Goal: Task Accomplishment & Management: Use online tool/utility

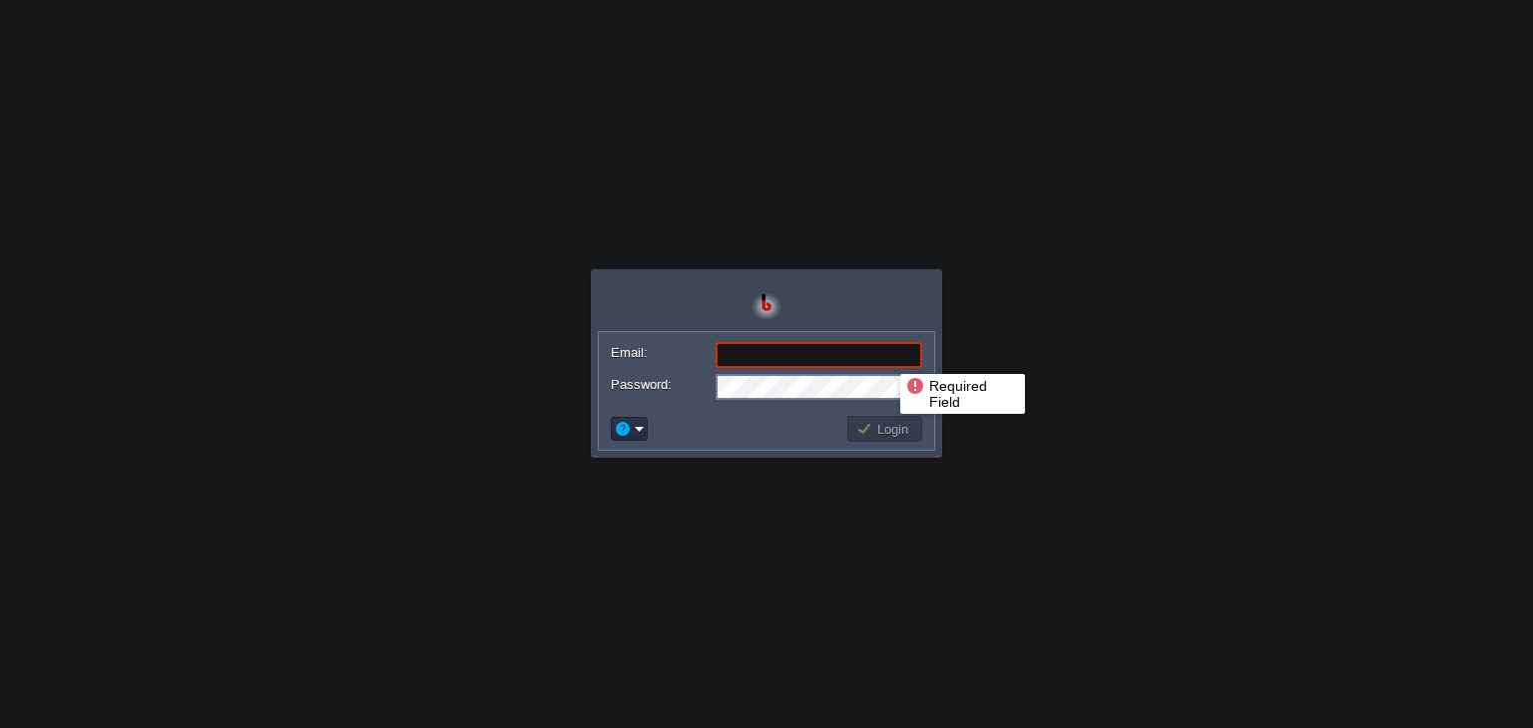
click at [885, 356] on input "Email:" at bounding box center [818, 355] width 207 height 26
paste input "[EMAIL_ADDRESS][DOMAIN_NAME]"
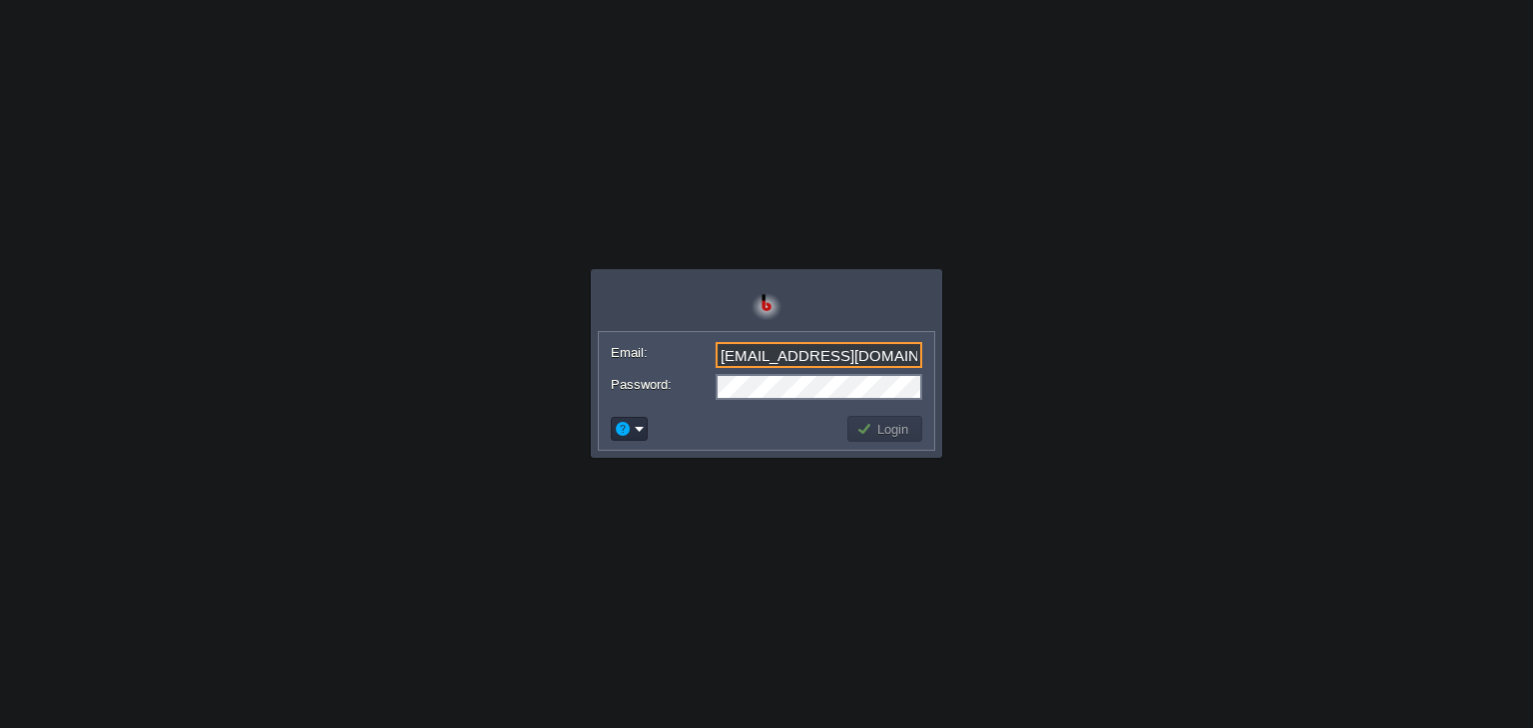
type input "[EMAIL_ADDRESS][DOMAIN_NAME]"
click at [866, 432] on button "Login" at bounding box center [885, 429] width 58 height 18
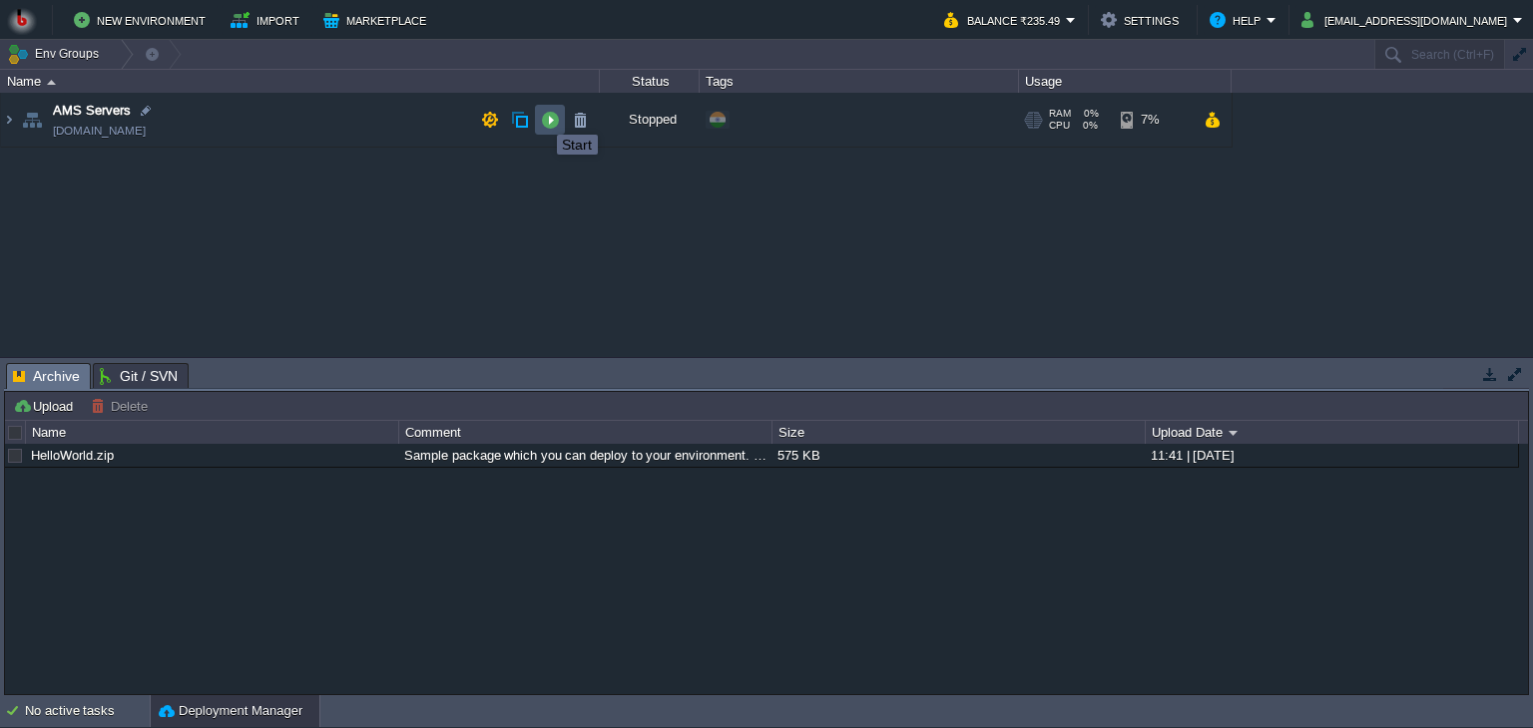
click at [542, 117] on button "button" at bounding box center [550, 120] width 18 height 18
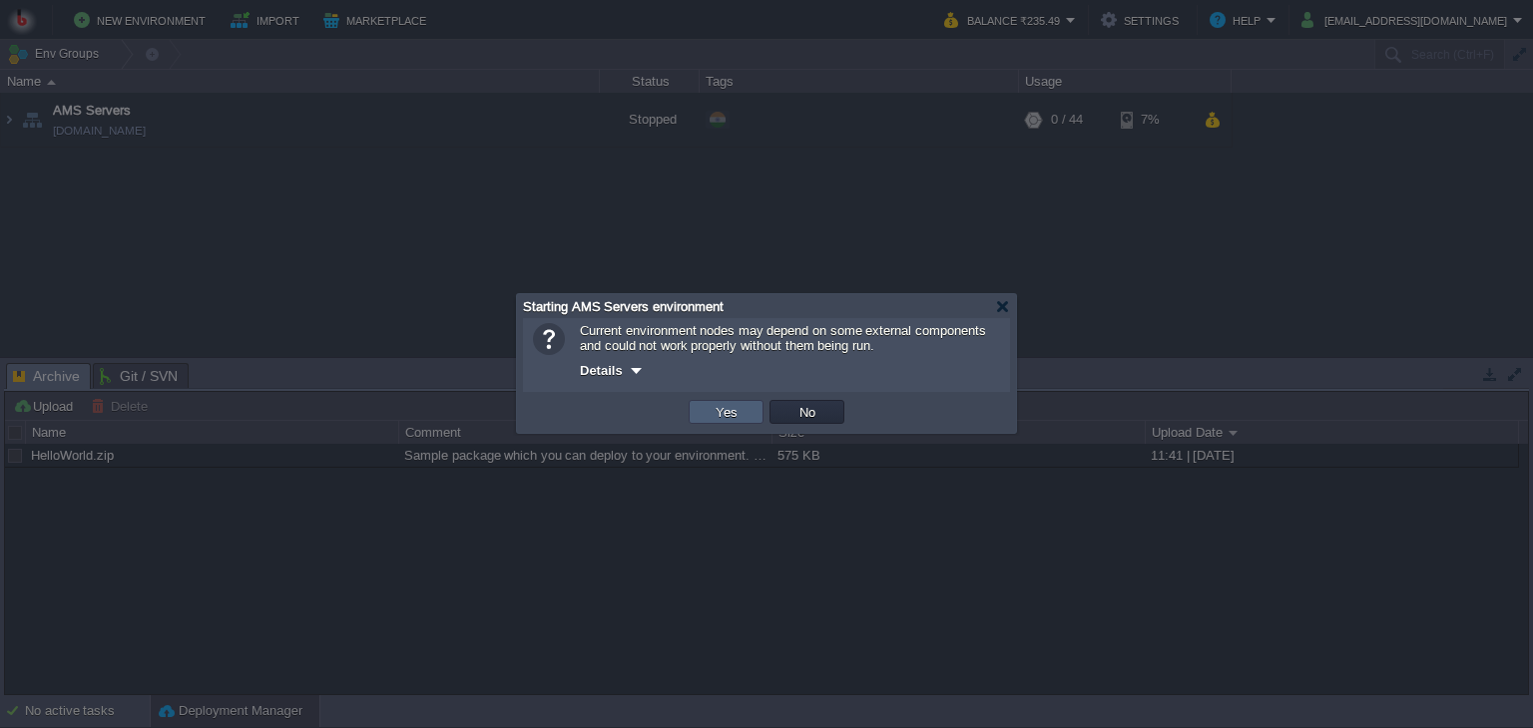
click at [705, 408] on td "Yes" at bounding box center [725, 412] width 75 height 24
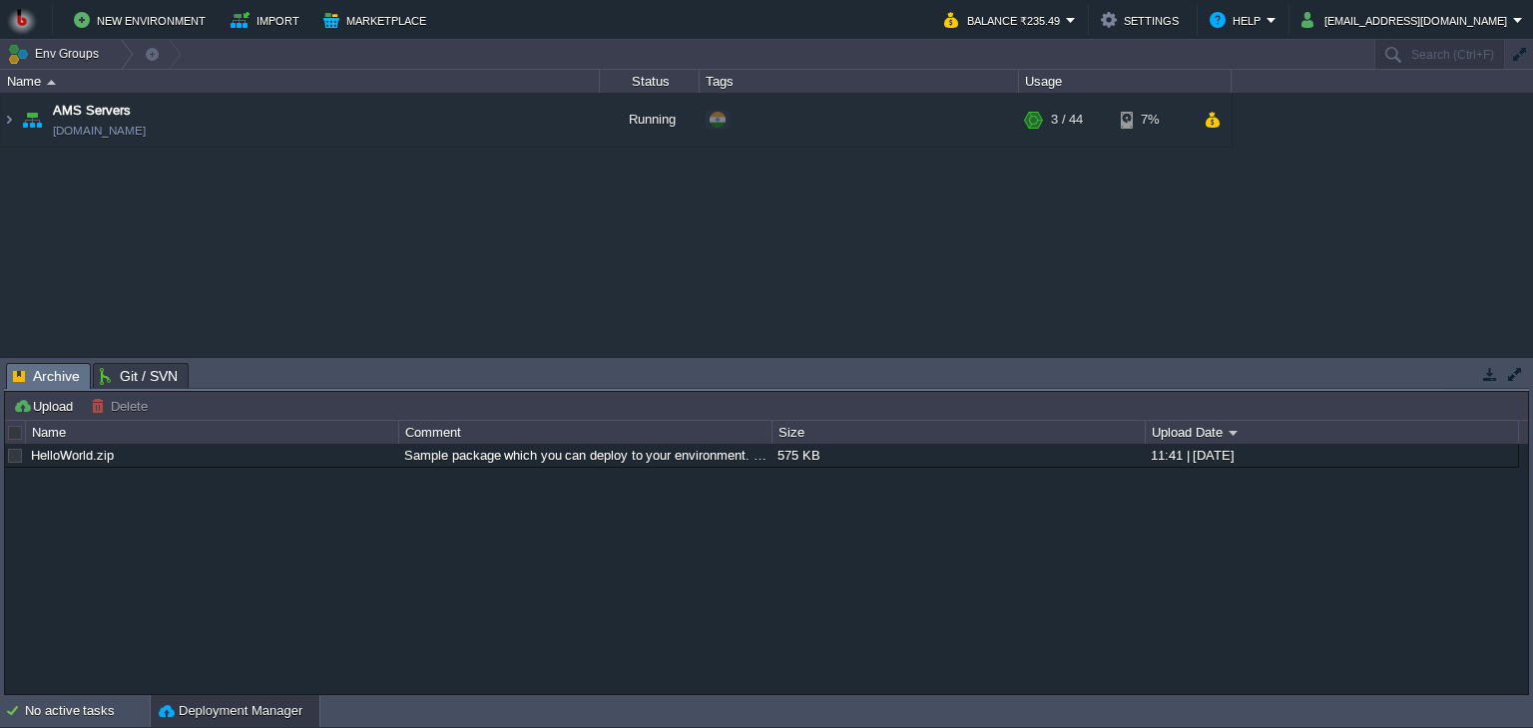
click at [711, 232] on div "AMS Servers [DOMAIN_NAME] Running + Add to Env Group RAM 4% CPU 1% 3 / 44 7%" at bounding box center [766, 225] width 1533 height 264
click at [6, 121] on table "AMS Servers [DOMAIN_NAME] Running + Add to Env Group RAM 4% CPU 1% 3 / 44 7%" at bounding box center [616, 120] width 1232 height 55
click at [6, 121] on img at bounding box center [9, 120] width 16 height 54
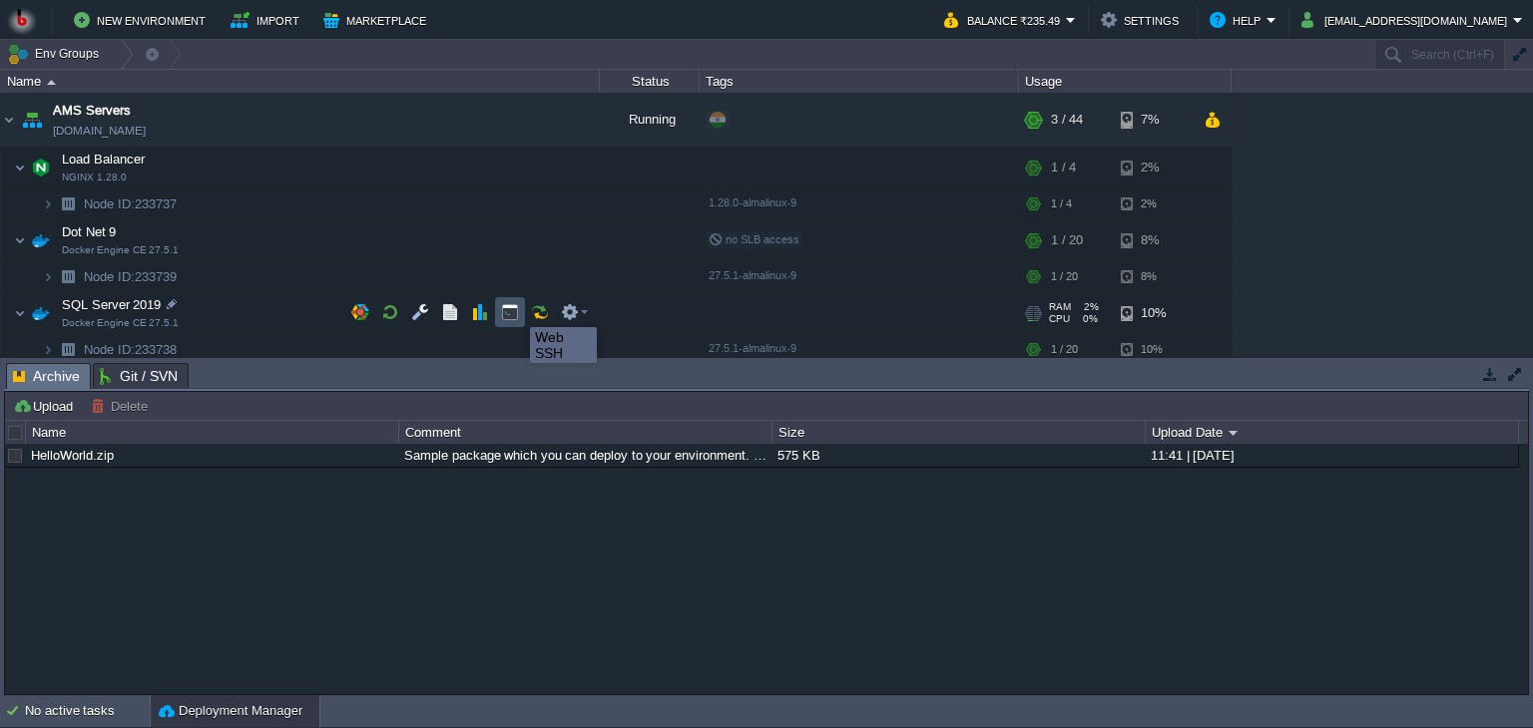
click at [514, 310] on button "button" at bounding box center [510, 312] width 18 height 18
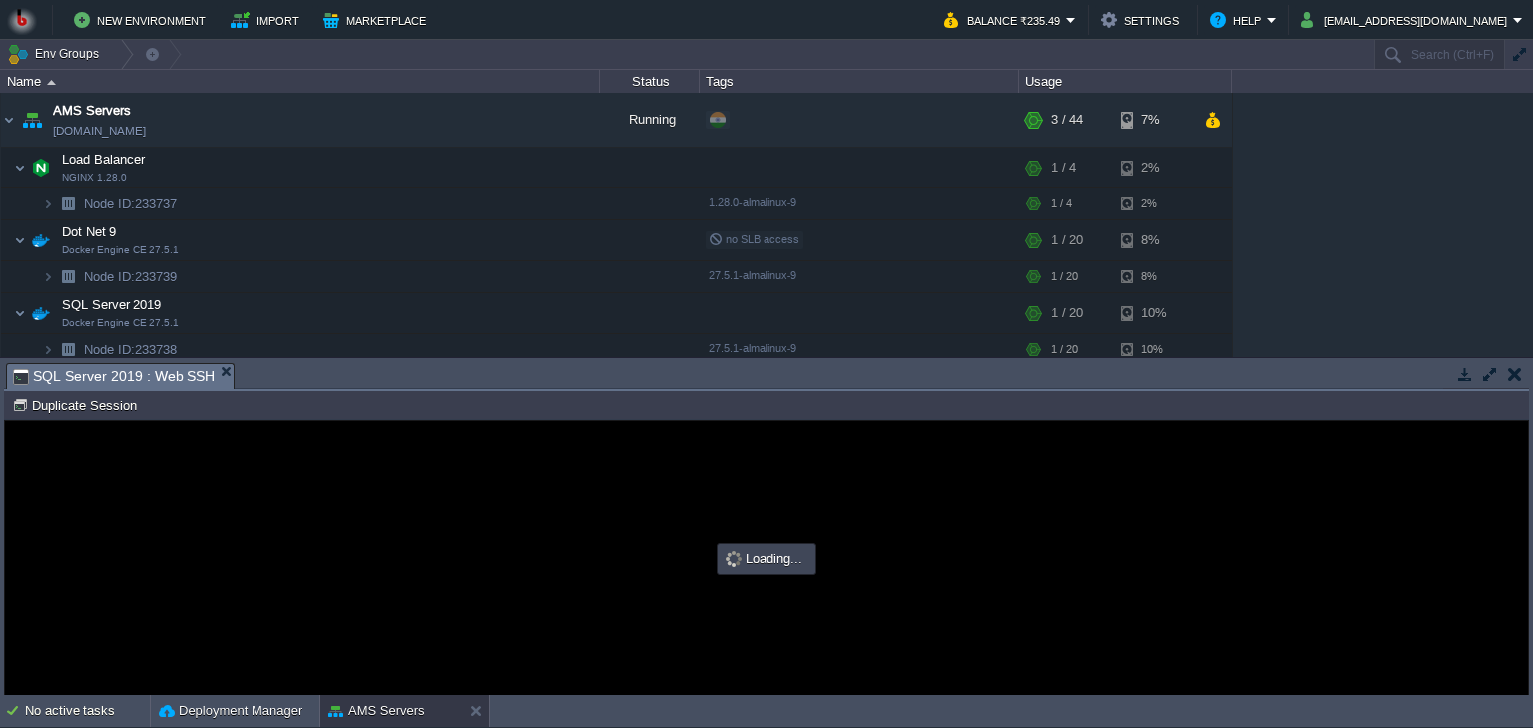
type input "#000000"
